Goal: Find specific page/section: Find specific page/section

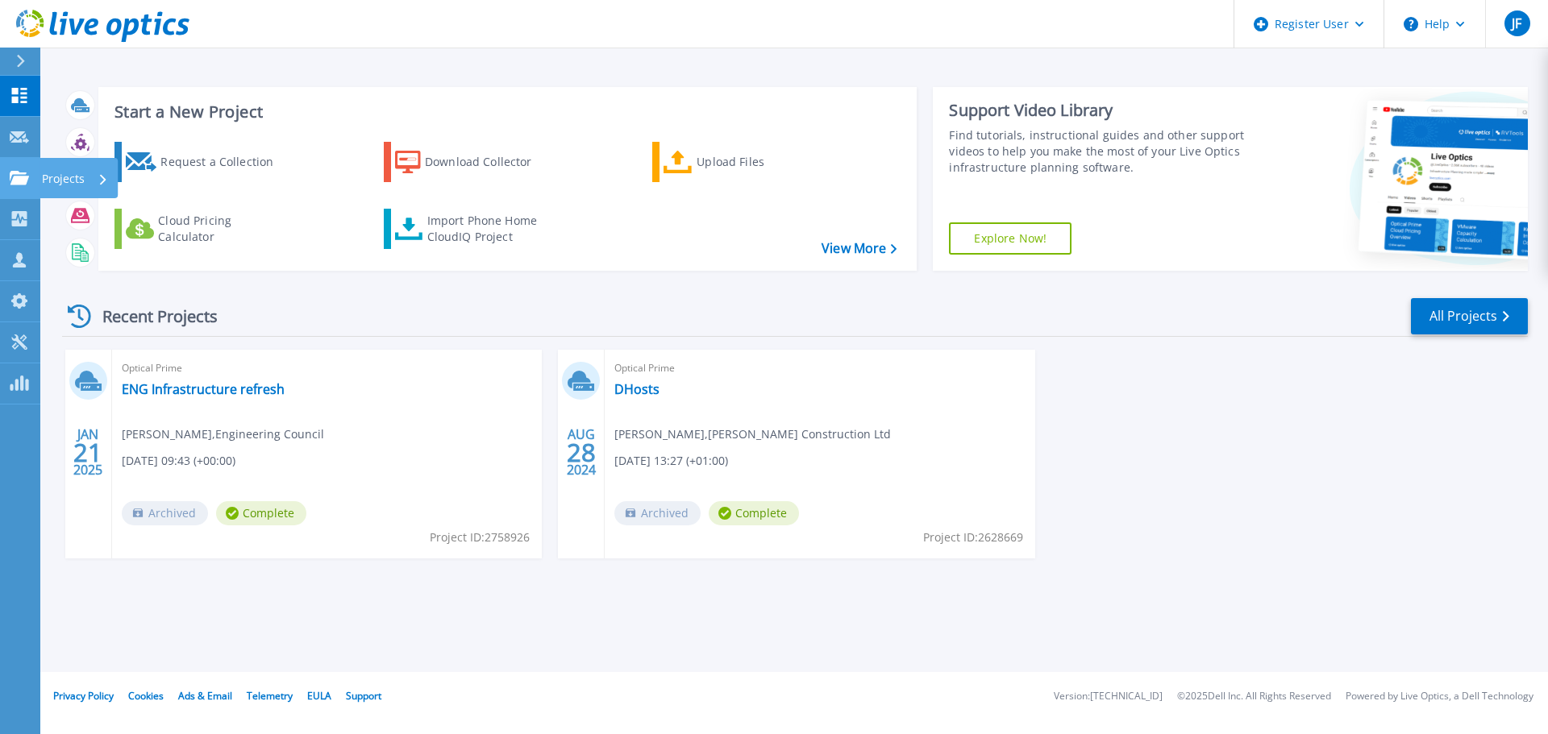
click at [49, 174] on p "Projects" at bounding box center [63, 179] width 43 height 42
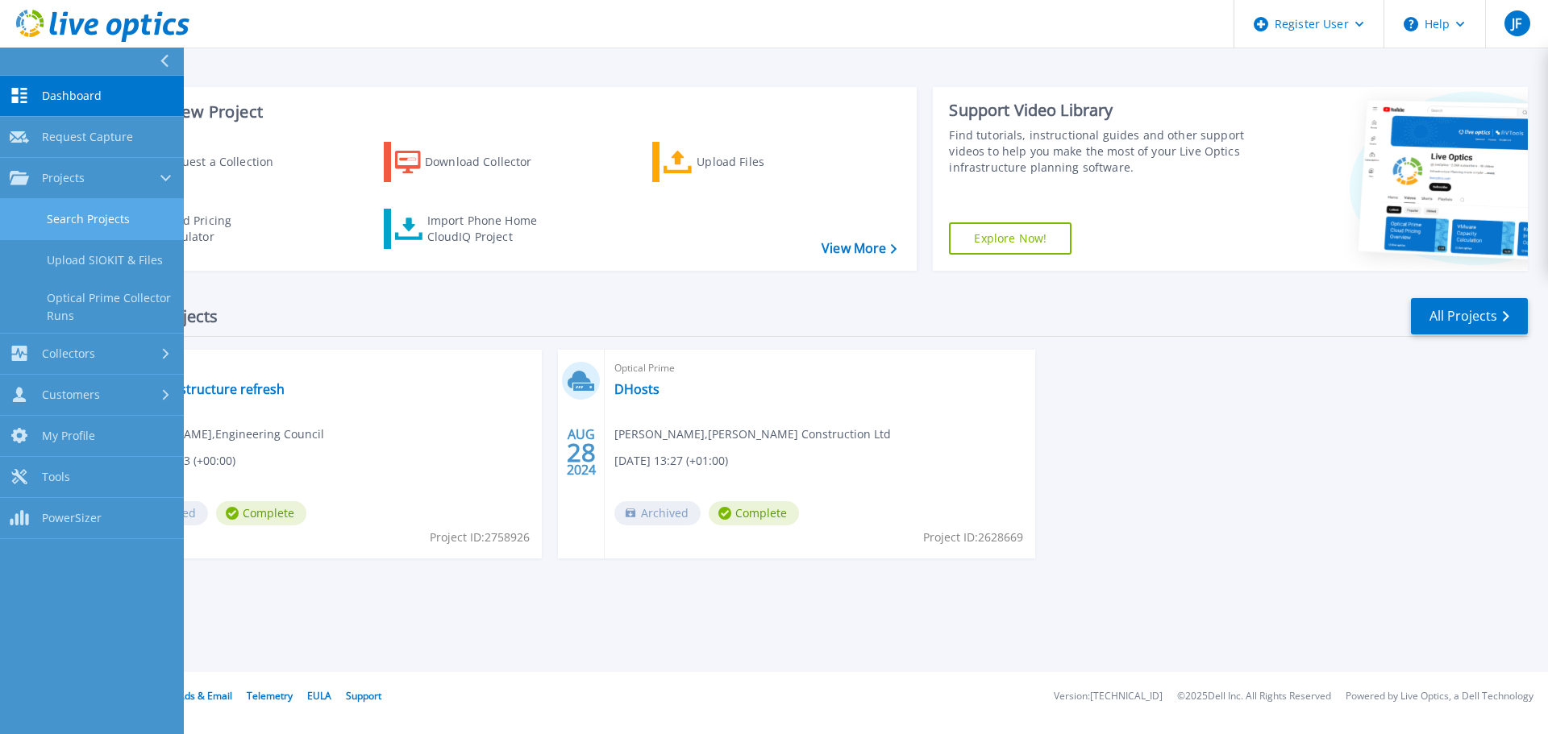
click at [104, 223] on link "Search Projects" at bounding box center [92, 219] width 184 height 41
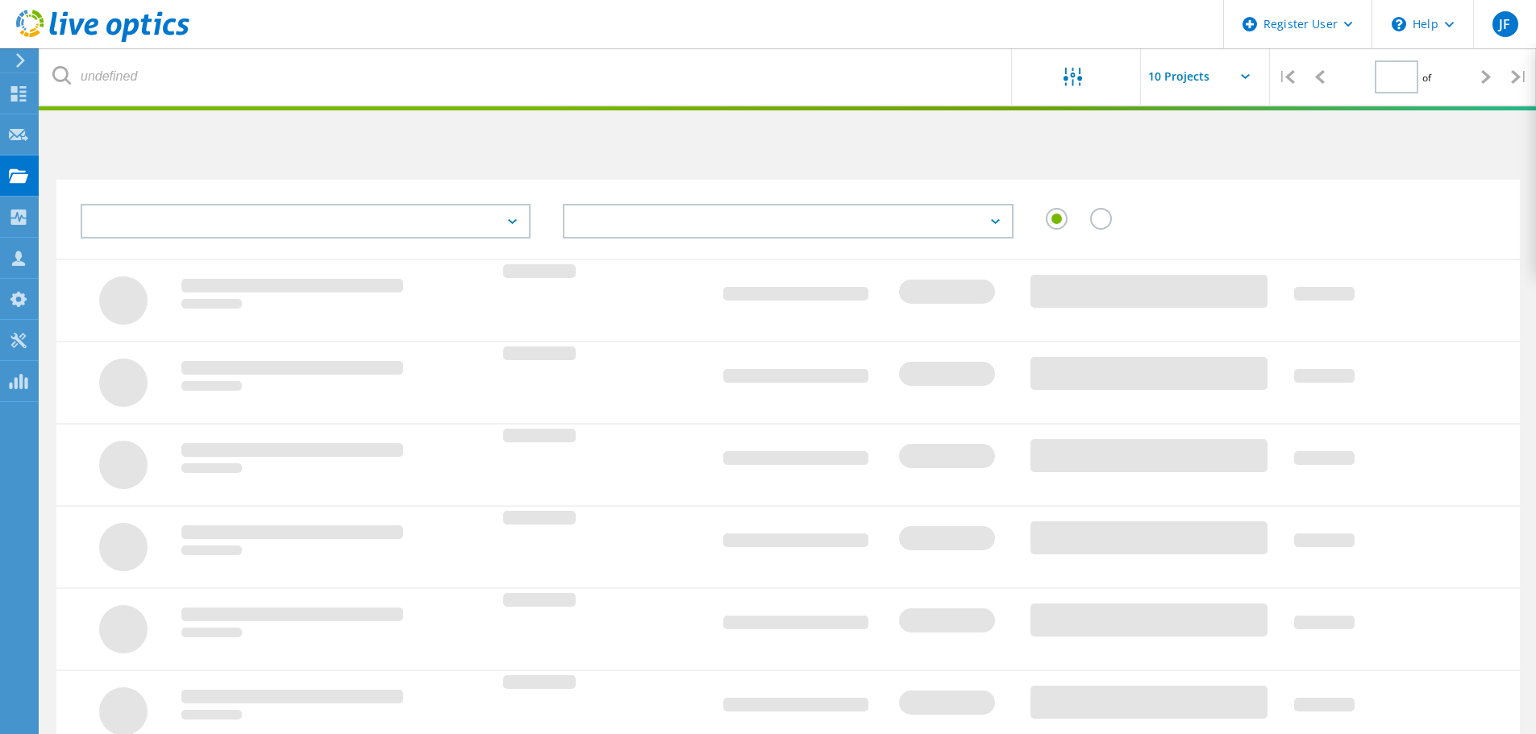
type input "1"
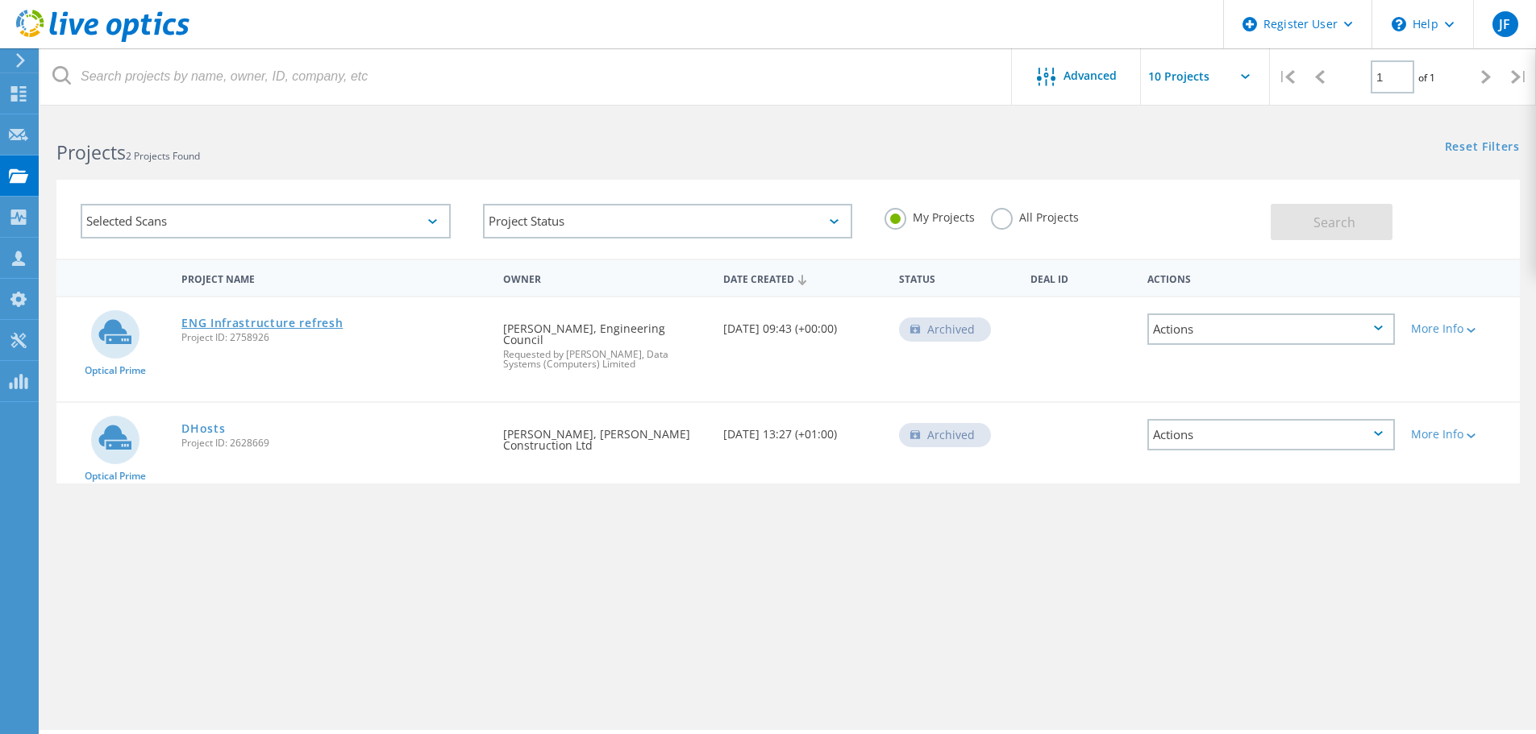
click at [277, 322] on link "ENG Infrastructure refresh" at bounding box center [261, 323] width 161 height 11
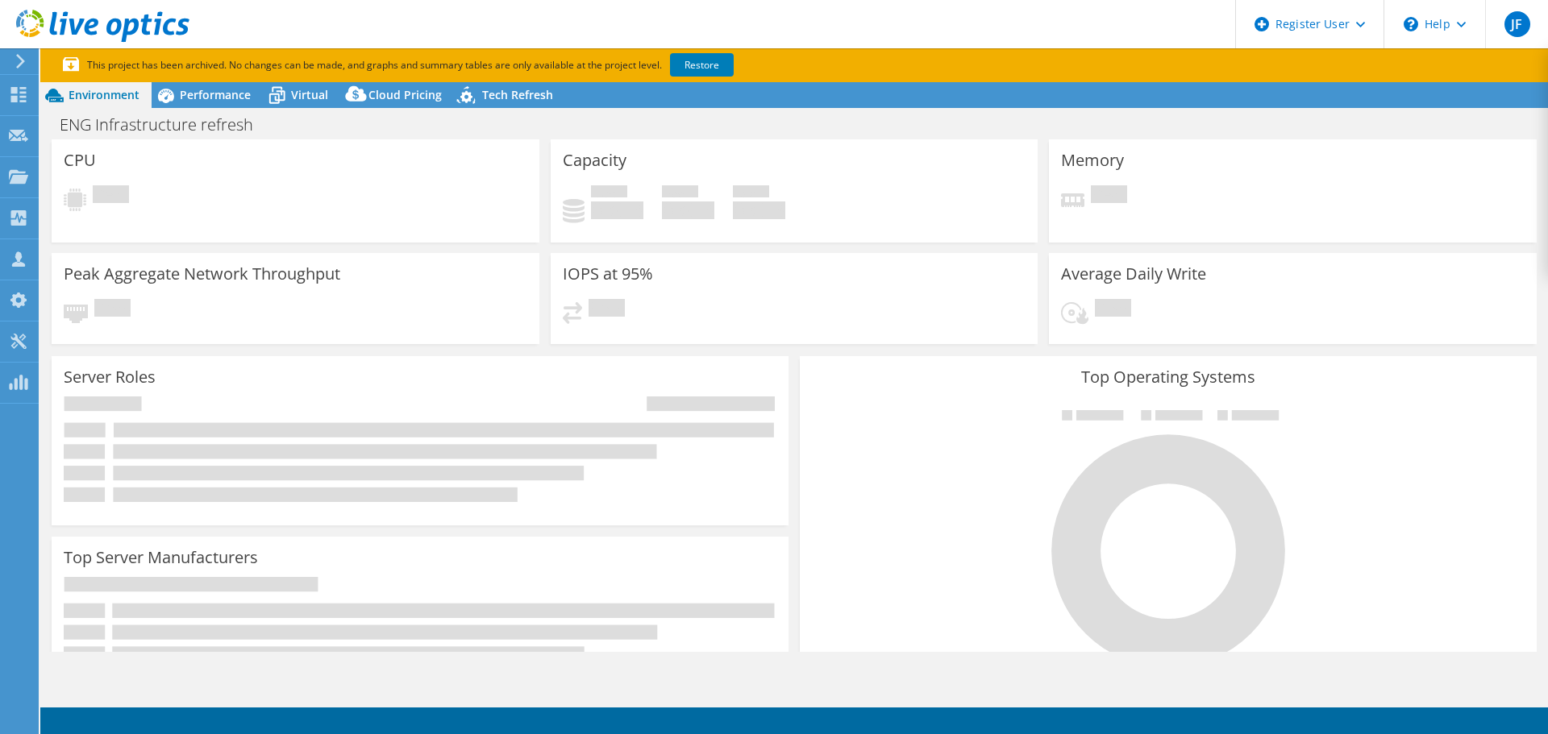
select select "USD"
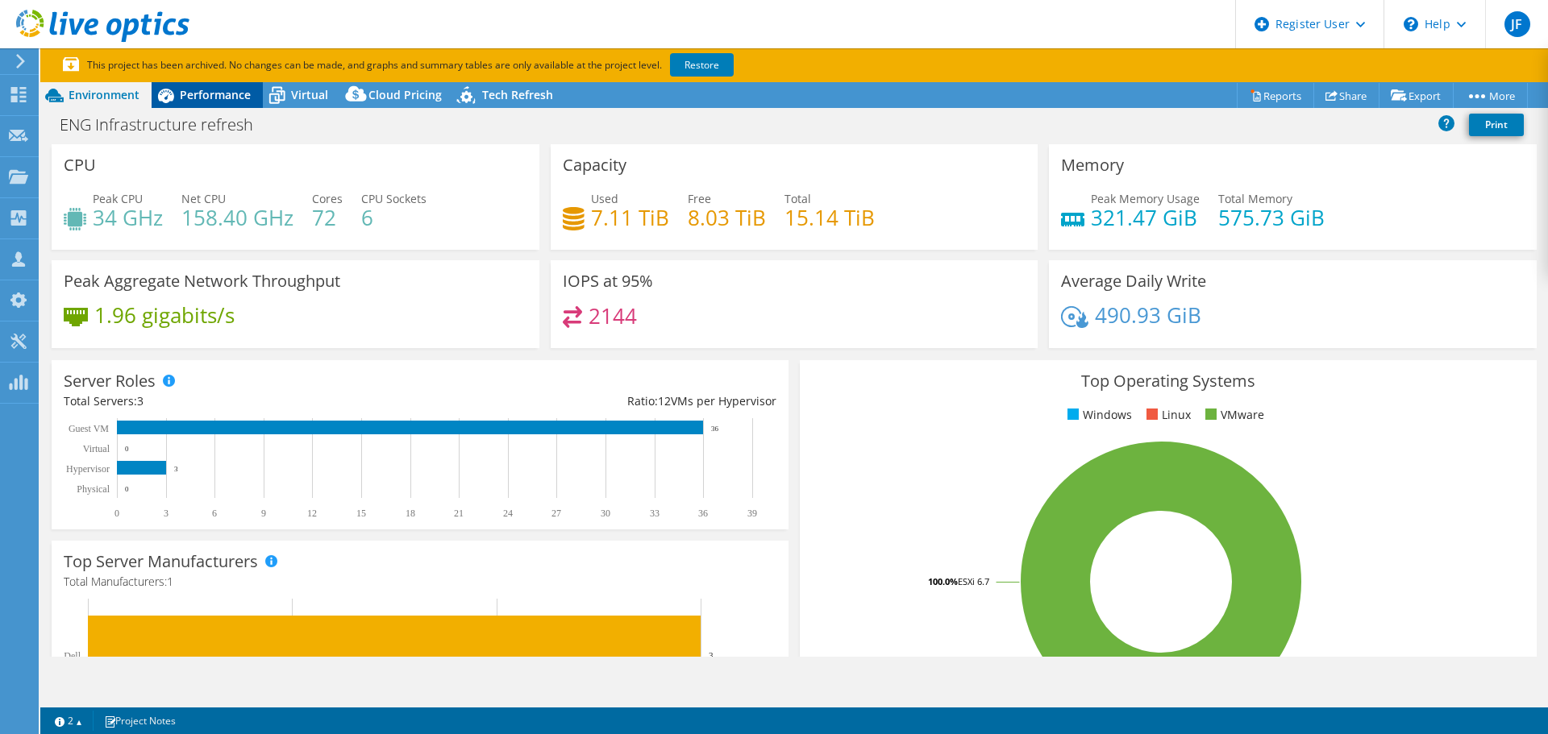
click at [185, 98] on span "Performance" at bounding box center [215, 94] width 71 height 15
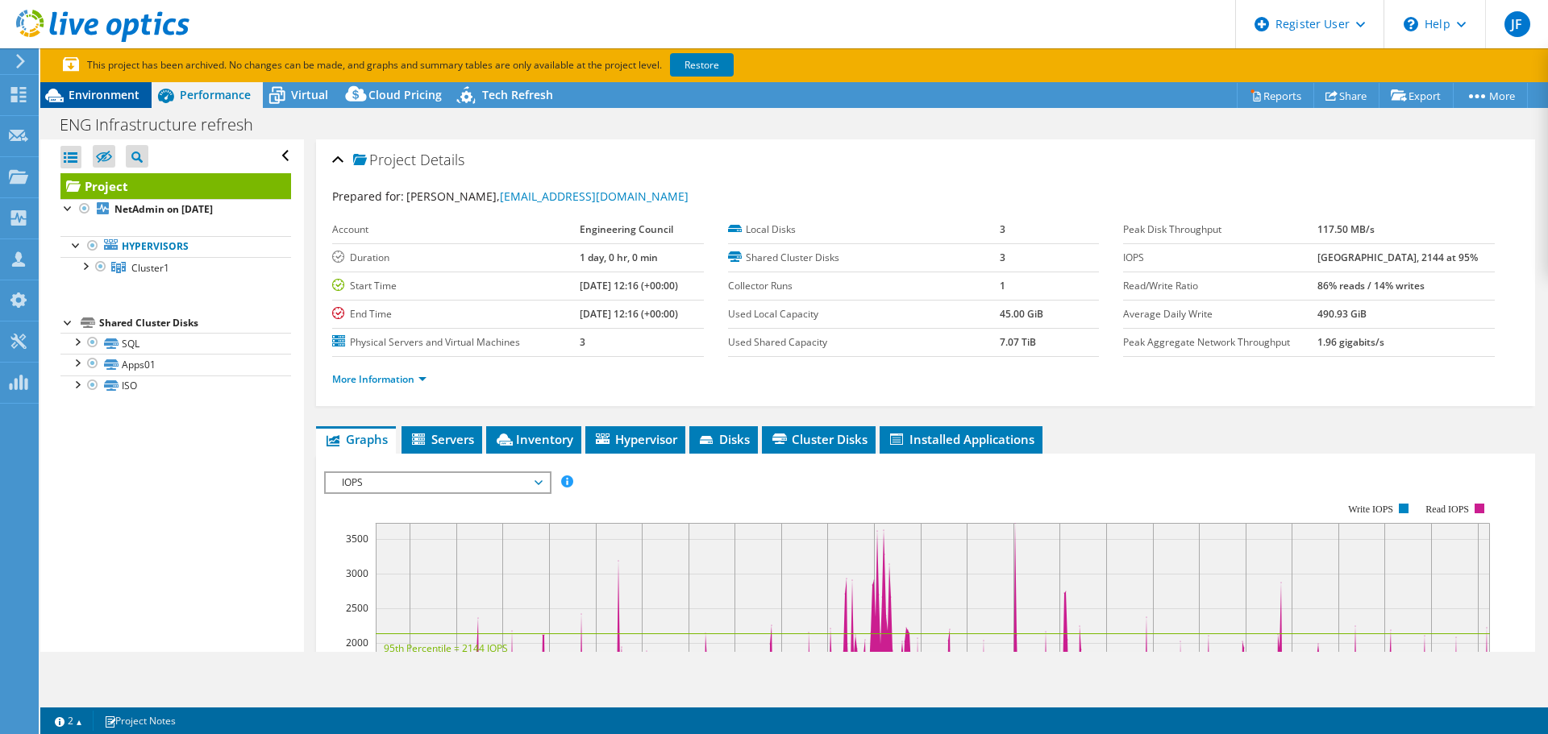
click at [84, 94] on span "Environment" at bounding box center [104, 94] width 71 height 15
